Goal: Task Accomplishment & Management: Use online tool/utility

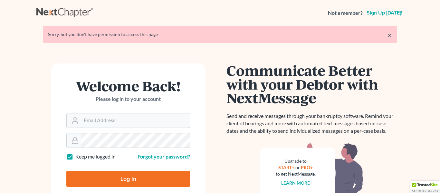
type input "huckabyparalegal@gmail.com"
click at [104, 175] on input "Log In" at bounding box center [128, 179] width 124 height 16
type input "Thinking..."
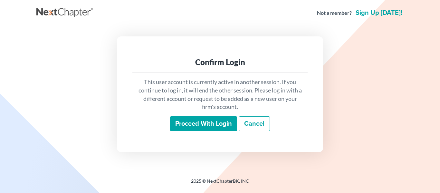
click at [186, 129] on input "Proceed with login" at bounding box center [203, 123] width 67 height 15
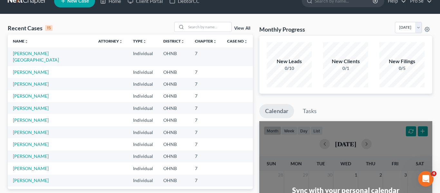
scroll to position [13, 0]
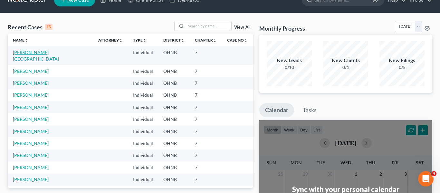
click at [33, 53] on link "Abercrombie, Jamond" at bounding box center [36, 56] width 46 height 12
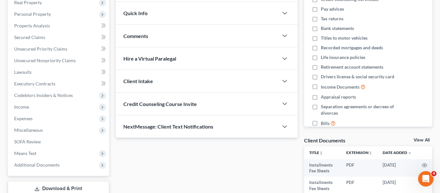
scroll to position [106, 0]
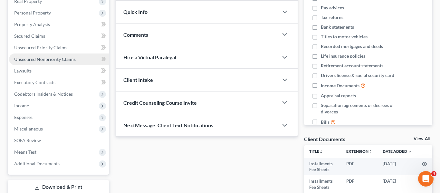
click at [95, 58] on link "Unsecured Nonpriority Claims" at bounding box center [59, 59] width 100 height 12
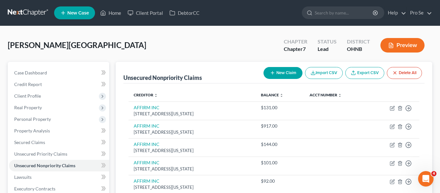
click at [209, 61] on div "Abercrombie, Jamond Upgraded Chapter Chapter 7 Status Lead District OHNB Preview" at bounding box center [220, 48] width 425 height 28
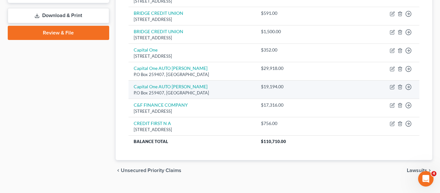
scroll to position [277, 0]
